Goal: Check status: Check status

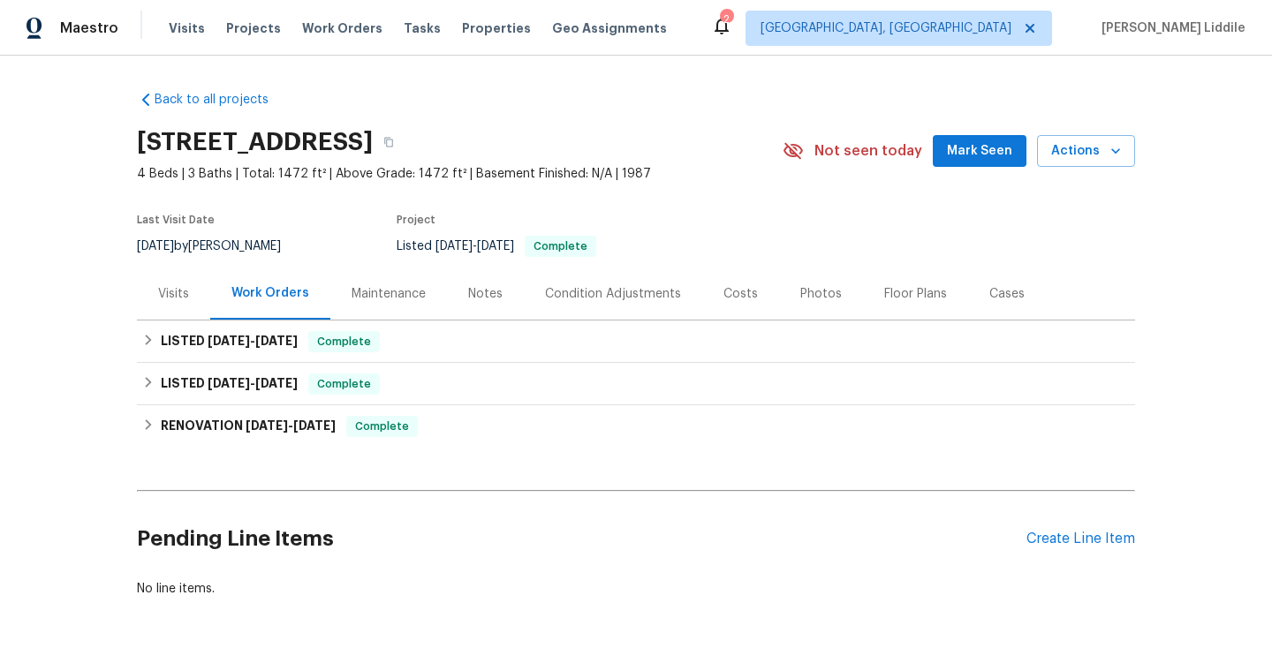
click at [476, 283] on div "Notes" at bounding box center [485, 294] width 77 height 52
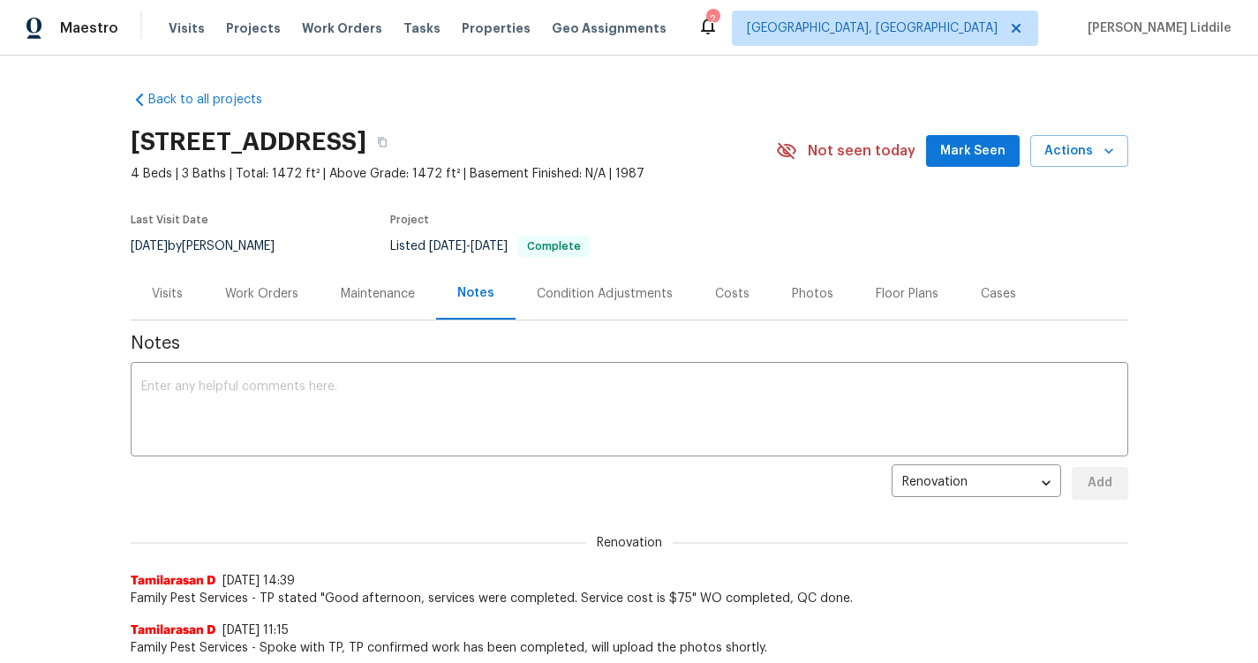
click at [367, 301] on div "Maintenance" at bounding box center [378, 294] width 74 height 18
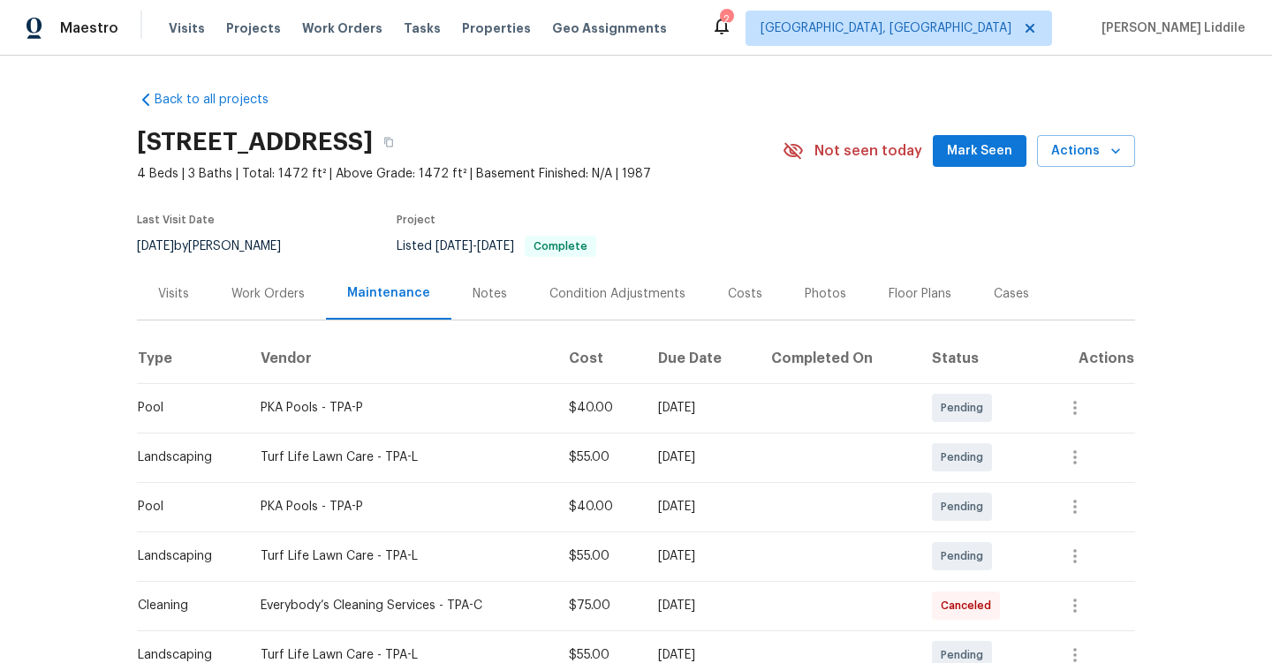
click at [282, 306] on div "Work Orders" at bounding box center [268, 294] width 116 height 52
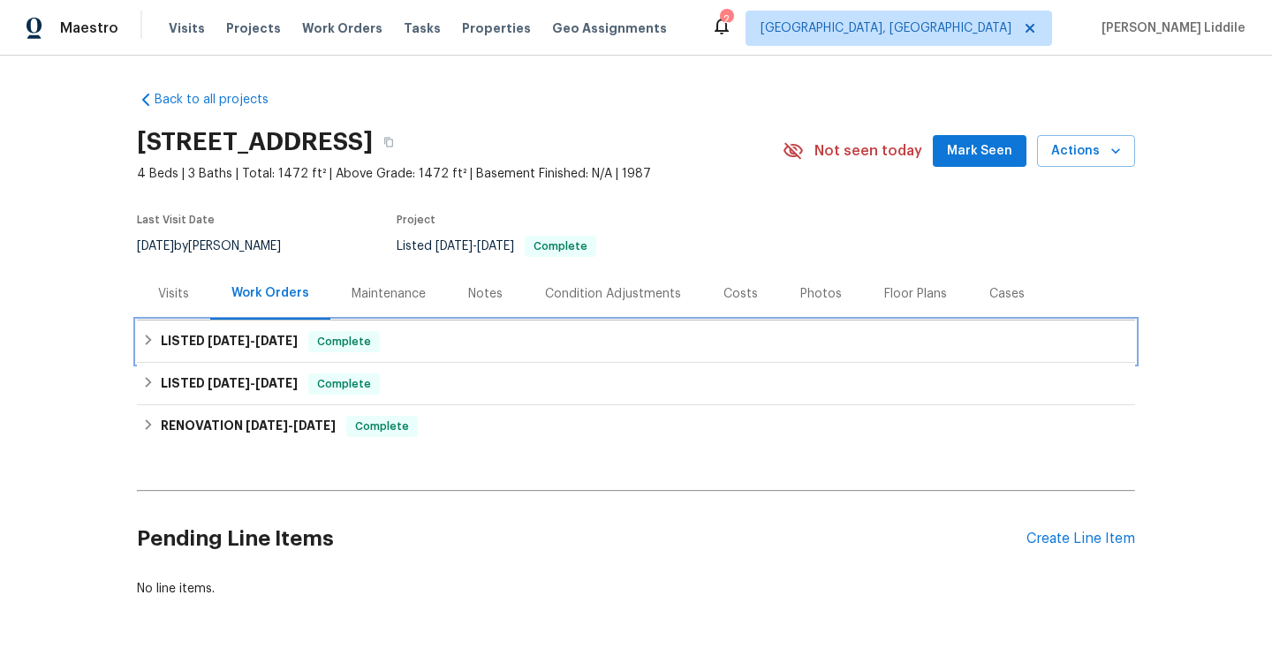
click at [368, 335] on span "Complete" at bounding box center [344, 342] width 68 height 18
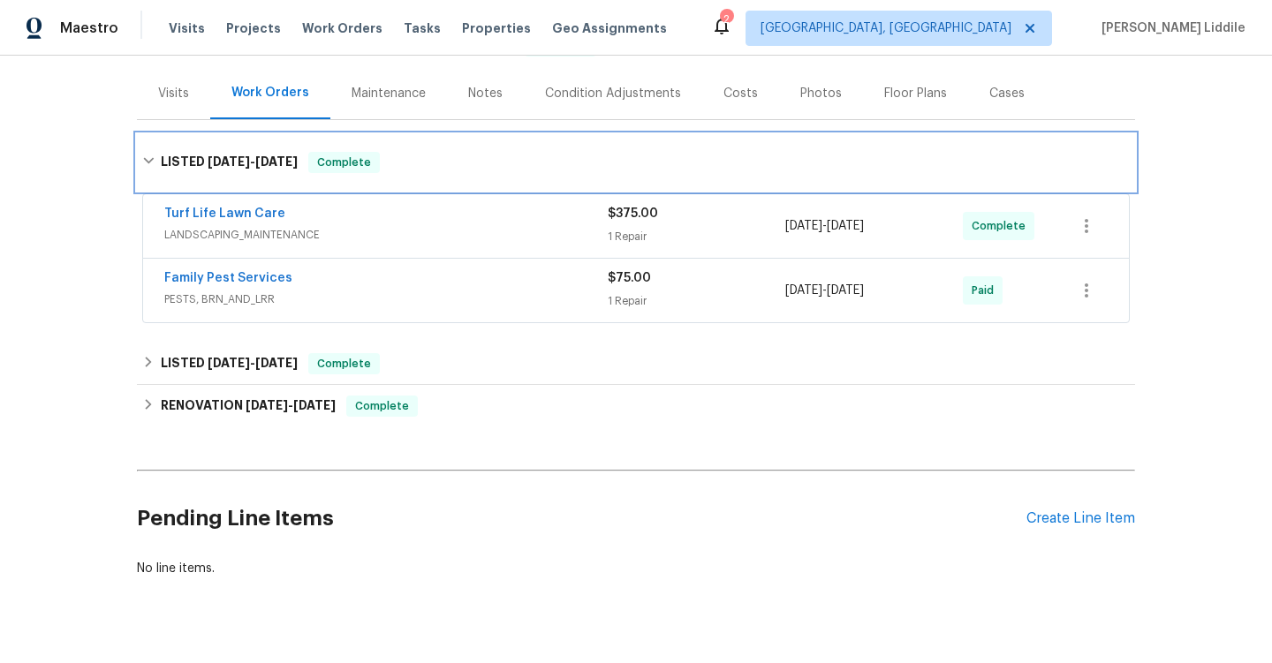
scroll to position [224, 0]
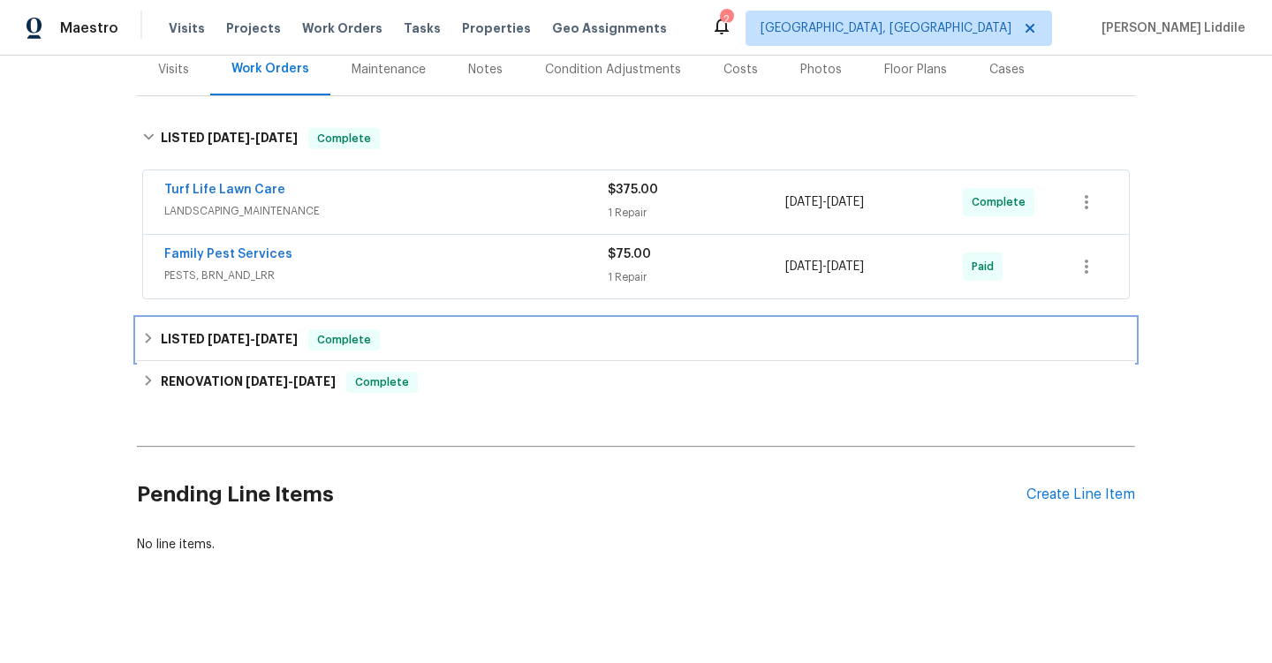
click at [399, 329] on div "LISTED [DATE] - [DATE] Complete" at bounding box center [635, 339] width 987 height 21
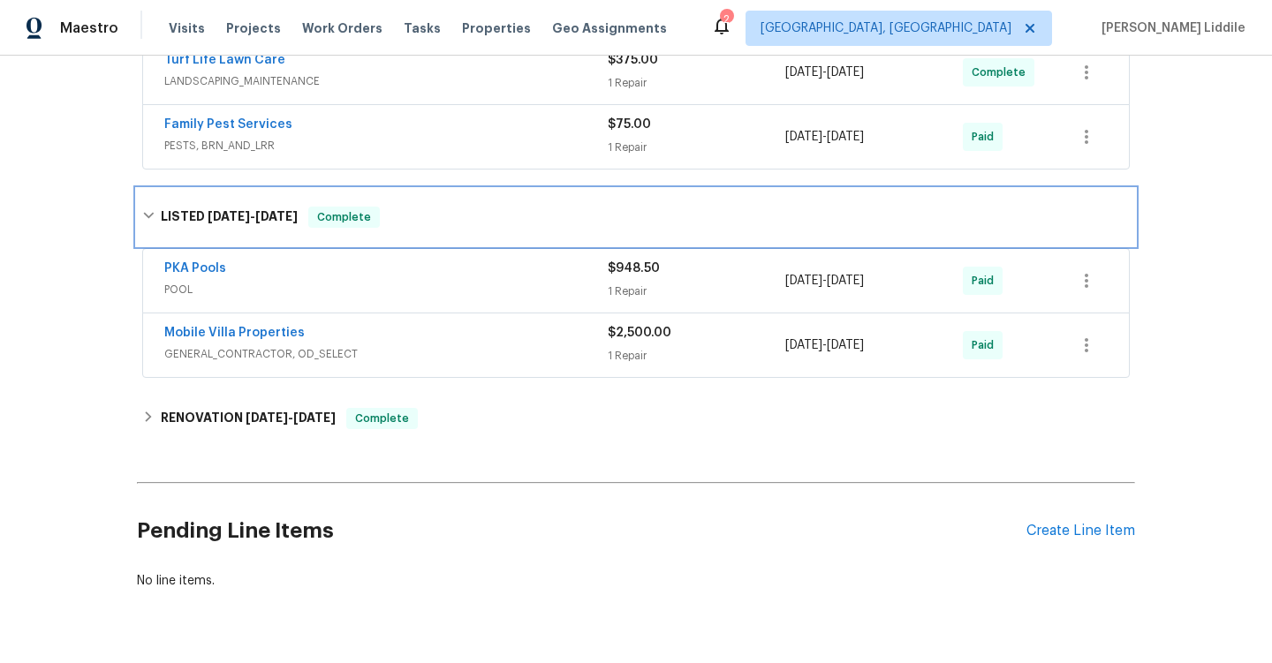
scroll to position [414, 0]
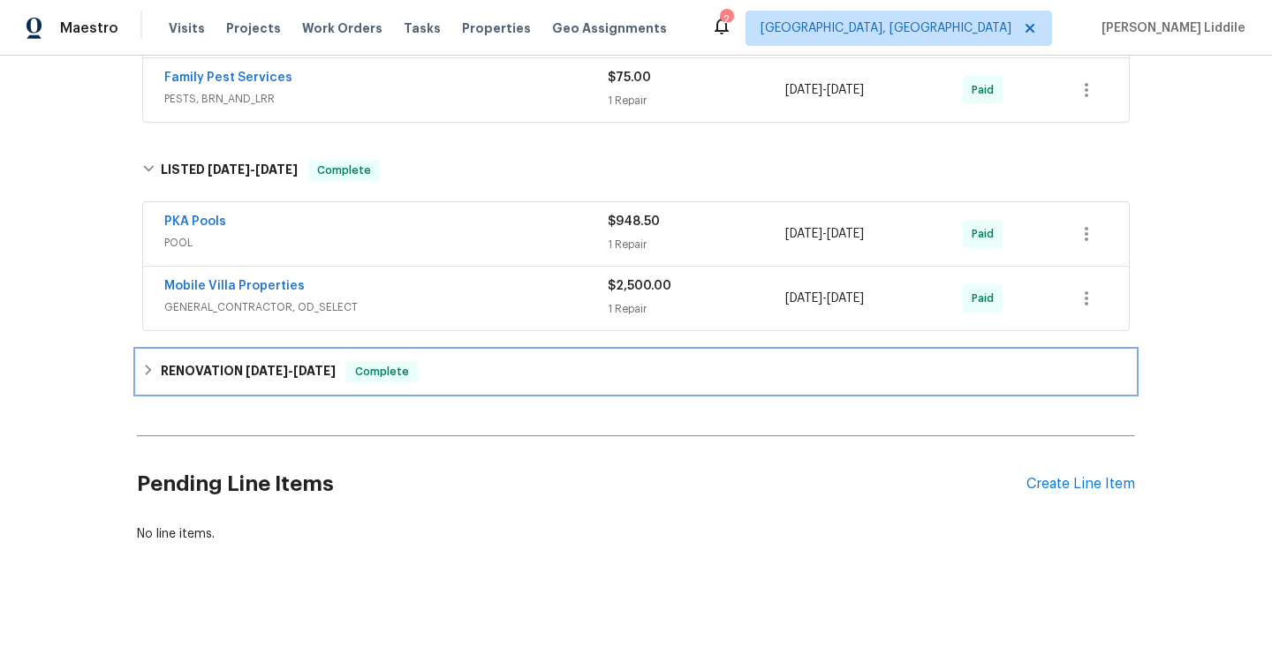
click at [377, 361] on div "Complete" at bounding box center [382, 371] width 72 height 21
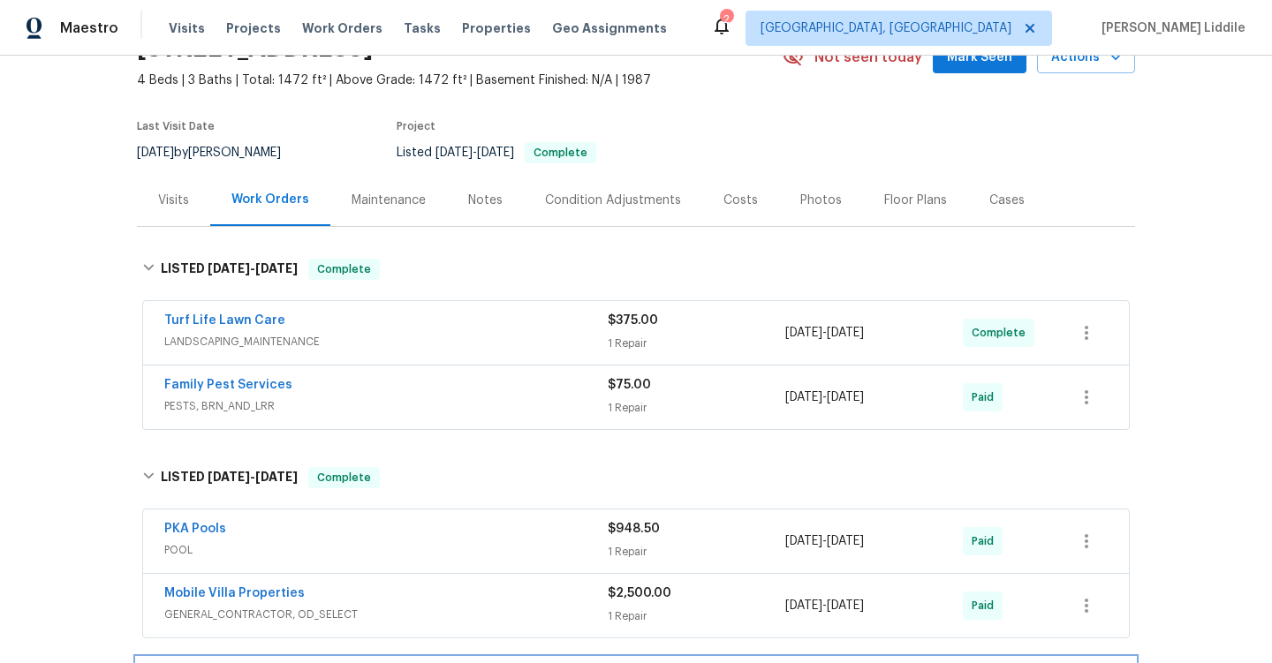
scroll to position [92, 0]
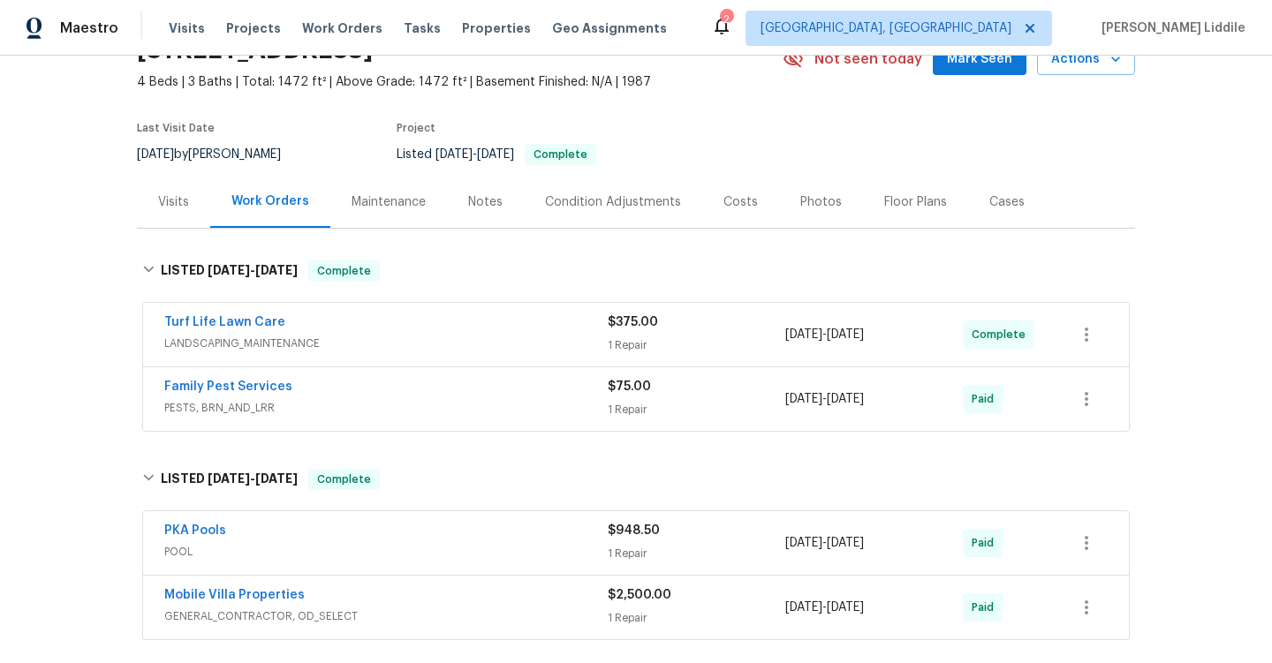
click at [173, 196] on div "Visits" at bounding box center [173, 202] width 31 height 18
